Goal: Transaction & Acquisition: Purchase product/service

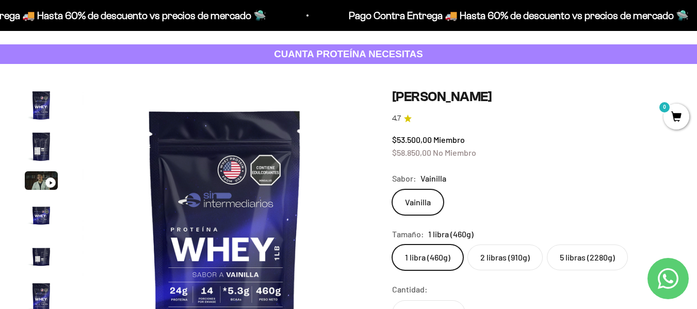
scroll to position [103, 0]
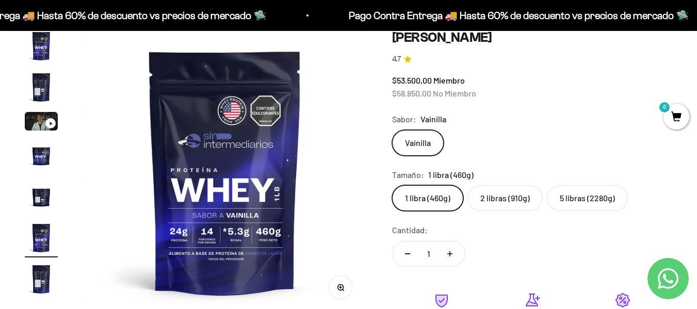
click at [510, 202] on label "2 libras (910g)" at bounding box center [504, 198] width 75 height 26
click at [392, 185] on input "2 libras (910g)" at bounding box center [392, 185] width 1 height 1
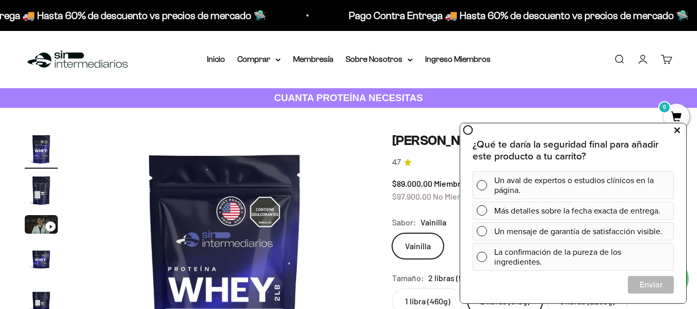
click at [676, 126] on icon at bounding box center [677, 130] width 6 height 13
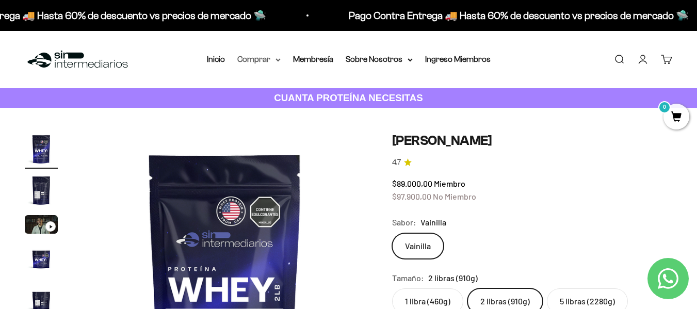
click at [276, 62] on summary "Comprar" at bounding box center [258, 59] width 43 height 13
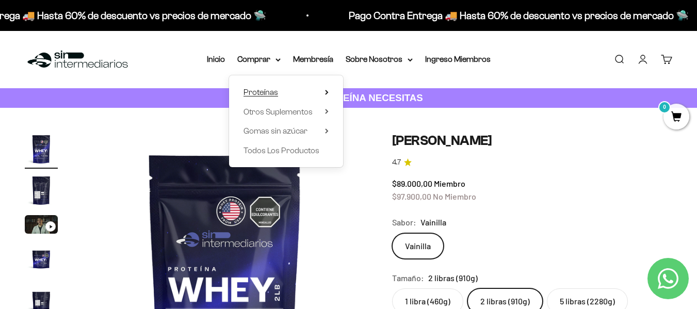
click at [281, 94] on summary "Proteínas" at bounding box center [286, 92] width 85 height 13
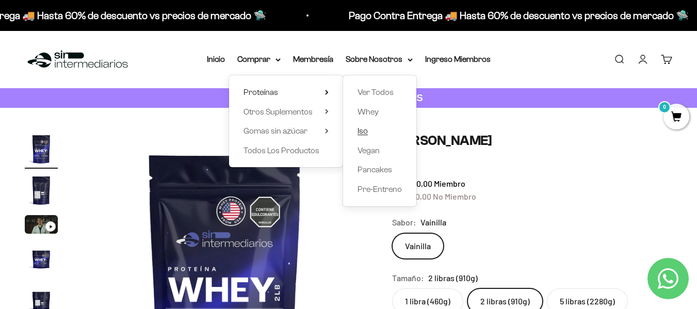
click at [371, 134] on link "Iso" at bounding box center [380, 130] width 44 height 13
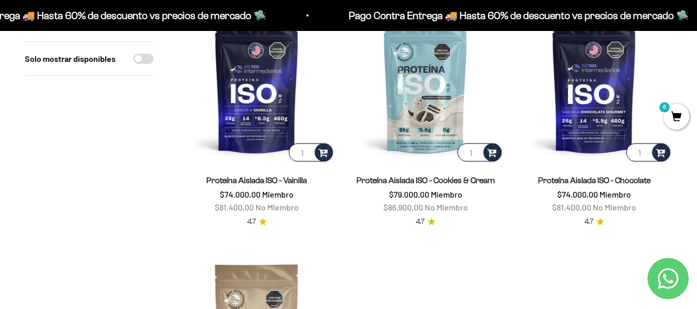
scroll to position [155, 0]
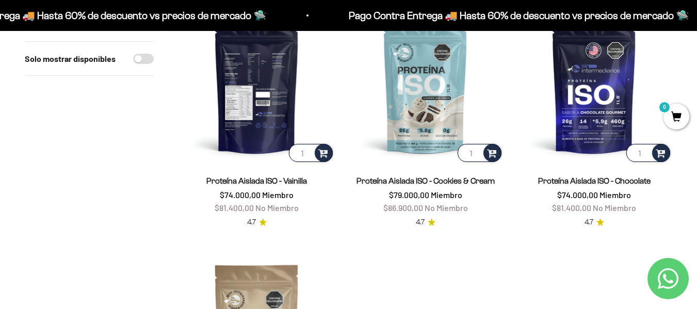
click at [258, 92] on img at bounding box center [257, 86] width 156 height 156
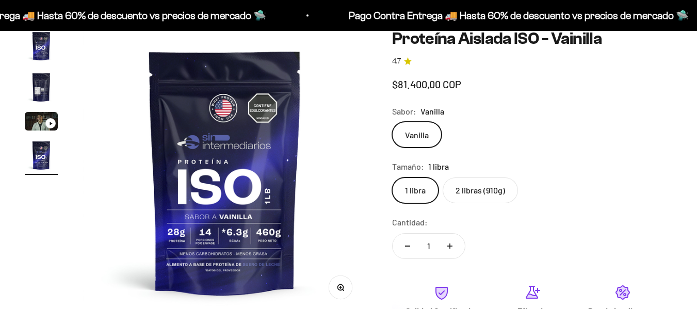
scroll to position [0, 872]
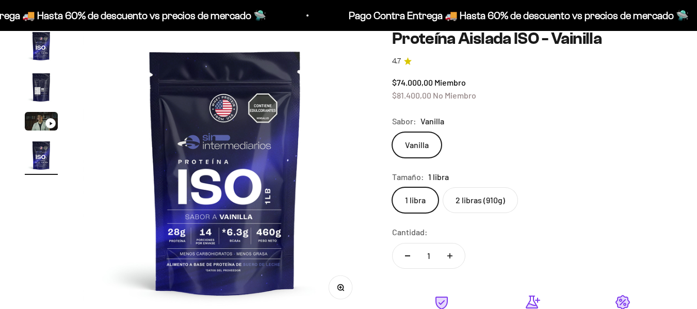
click at [479, 198] on label "2 libras (910g)" at bounding box center [480, 200] width 75 height 26
click at [392, 187] on input "2 libras (910g)" at bounding box center [392, 187] width 1 height 1
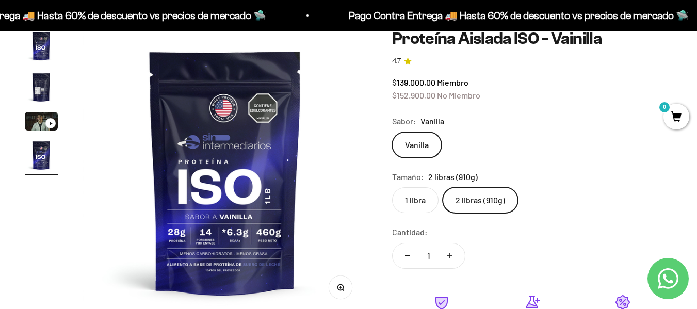
click at [410, 198] on label "1 libra" at bounding box center [415, 200] width 46 height 26
click at [392, 187] on input "1 libra" at bounding box center [392, 187] width 1 height 1
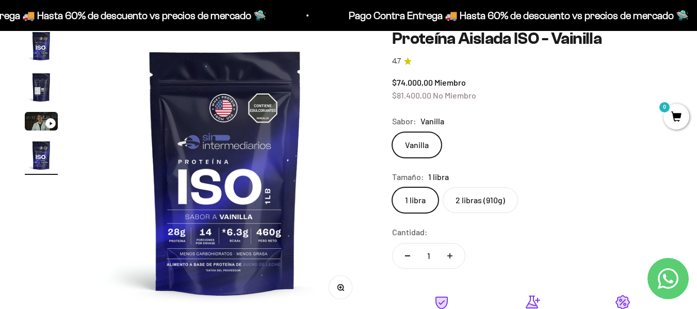
click at [485, 198] on label "2 libras (910g)" at bounding box center [480, 200] width 75 height 26
click at [392, 187] on input "2 libras (910g)" at bounding box center [392, 187] width 1 height 1
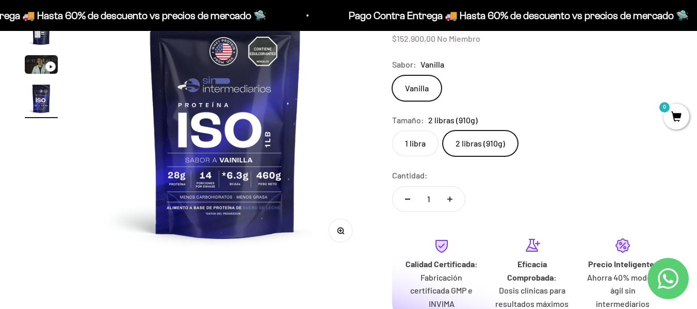
scroll to position [103, 0]
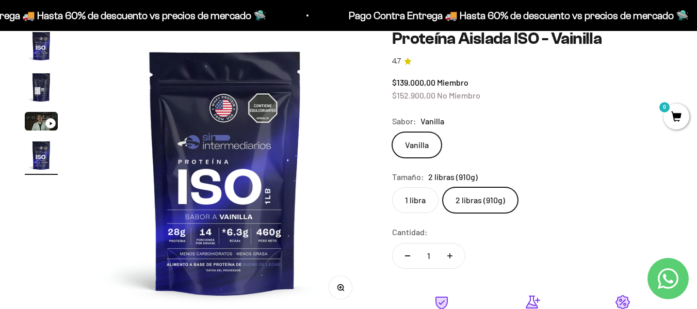
click at [44, 46] on img "Ir al artículo 1" at bounding box center [41, 45] width 33 height 33
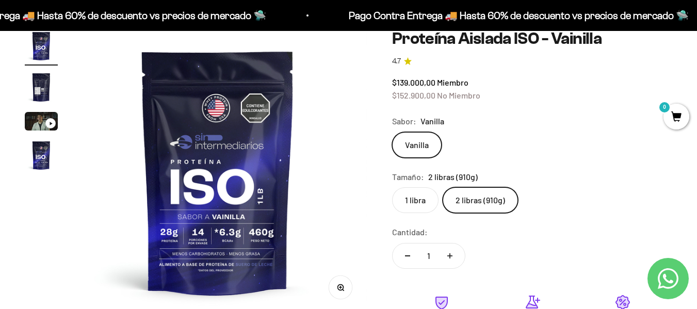
scroll to position [0, 0]
